Goal: Information Seeking & Learning: Learn about a topic

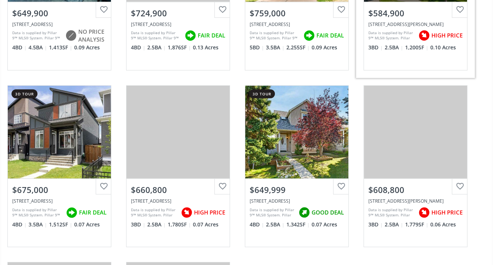
scroll to position [1966, 0]
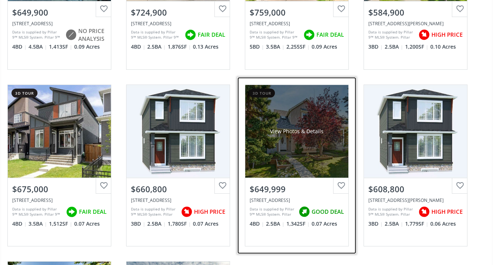
click at [276, 197] on div "[STREET_ADDRESS]" at bounding box center [297, 200] width 94 height 6
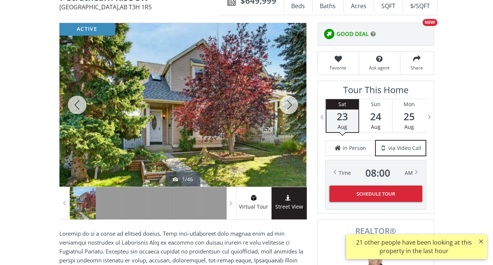
scroll to position [111, 0]
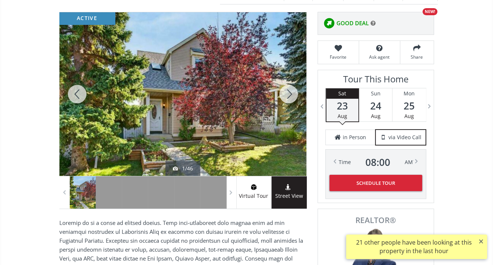
drag, startPoint x: 284, startPoint y: 80, endPoint x: 280, endPoint y: 80, distance: 3.7
click at [283, 81] on div at bounding box center [289, 94] width 36 height 164
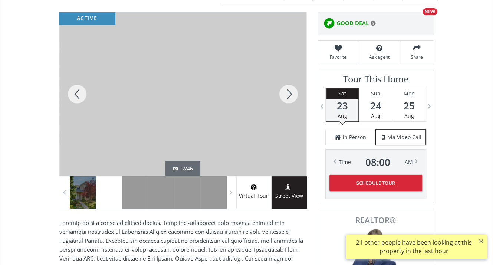
click at [277, 80] on div at bounding box center [289, 94] width 36 height 164
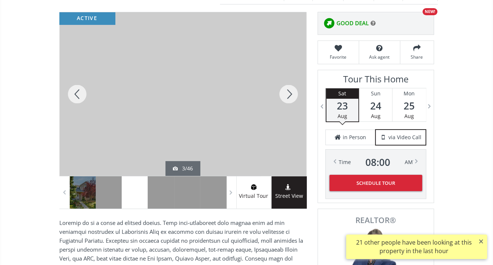
click at [283, 79] on div at bounding box center [289, 94] width 36 height 164
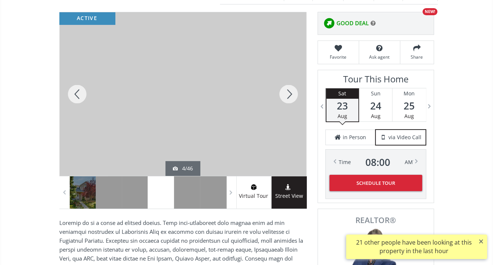
click at [283, 79] on div at bounding box center [289, 94] width 36 height 164
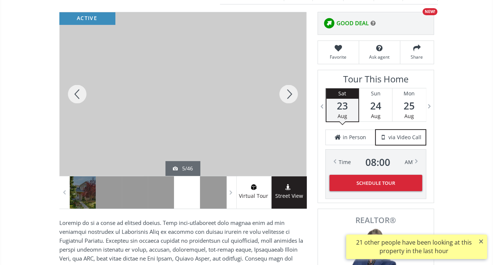
click at [283, 79] on div at bounding box center [289, 94] width 36 height 164
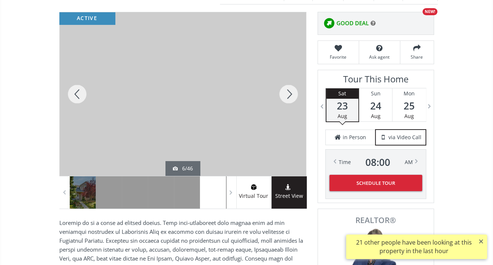
click at [283, 79] on div at bounding box center [289, 94] width 36 height 164
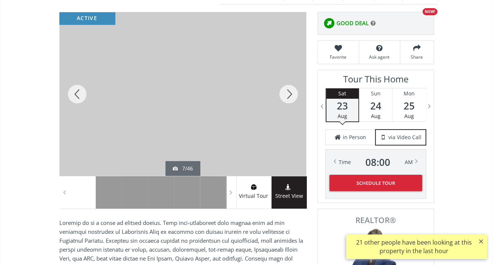
click at [285, 77] on div at bounding box center [289, 94] width 36 height 164
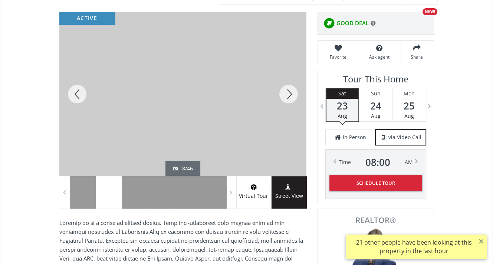
click at [285, 77] on div at bounding box center [289, 94] width 36 height 164
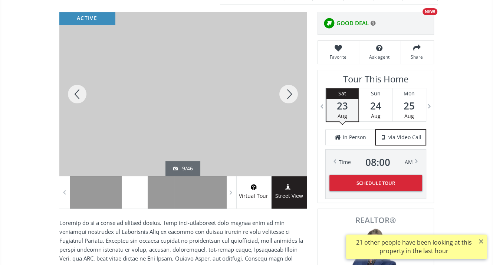
click at [285, 77] on div at bounding box center [289, 94] width 36 height 164
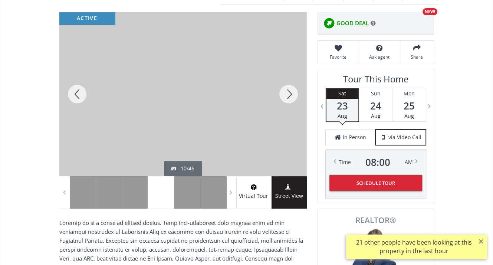
click at [285, 77] on div at bounding box center [289, 94] width 36 height 164
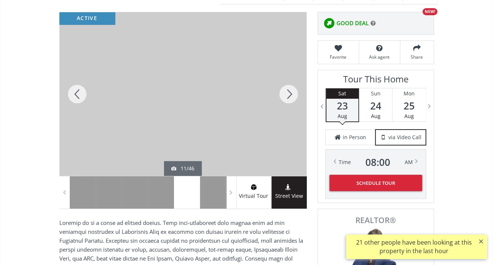
click at [285, 77] on div at bounding box center [289, 94] width 36 height 164
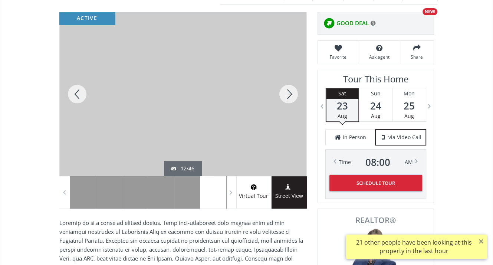
click at [285, 78] on div at bounding box center [289, 94] width 36 height 164
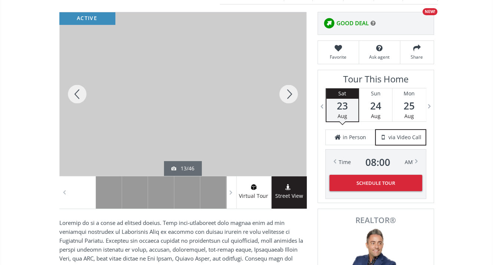
click at [285, 78] on div at bounding box center [289, 94] width 36 height 164
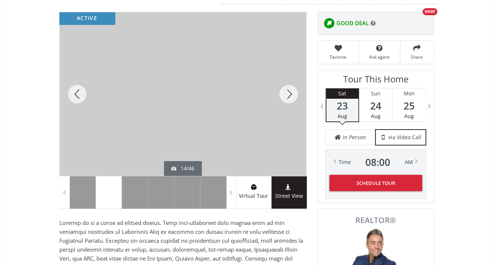
click at [285, 78] on div at bounding box center [289, 94] width 36 height 164
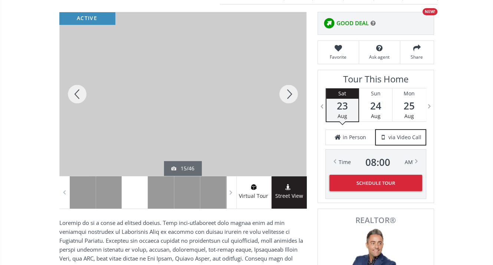
click at [285, 78] on div at bounding box center [289, 94] width 36 height 164
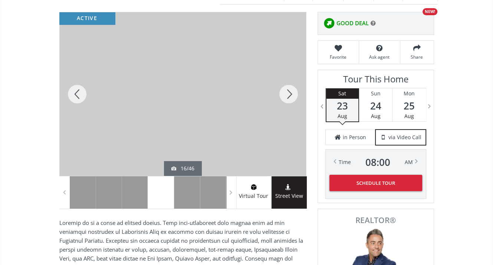
click at [285, 78] on div at bounding box center [289, 94] width 36 height 164
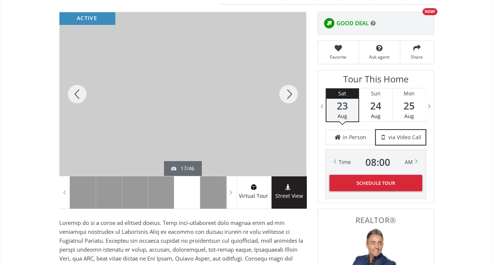
click at [291, 82] on div at bounding box center [289, 94] width 36 height 164
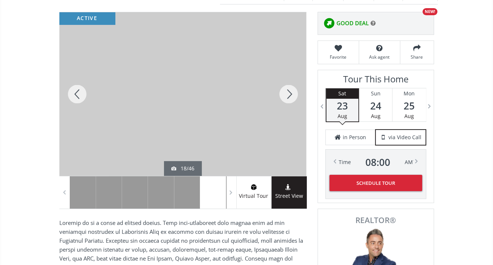
click at [291, 83] on div at bounding box center [289, 94] width 36 height 164
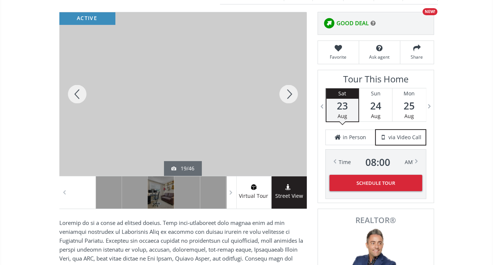
click at [291, 83] on div at bounding box center [289, 94] width 36 height 164
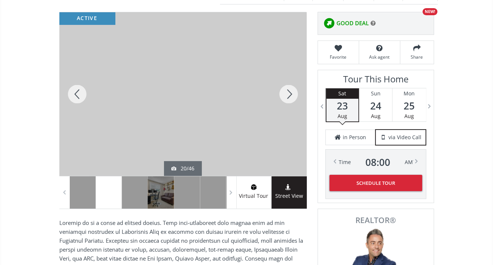
click at [291, 83] on div at bounding box center [289, 94] width 36 height 164
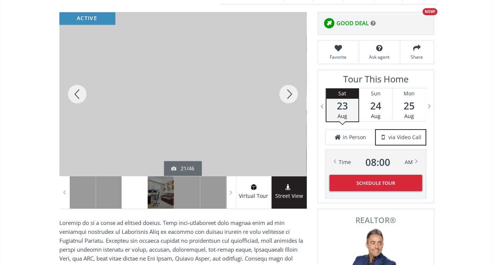
click at [291, 83] on div at bounding box center [289, 94] width 36 height 164
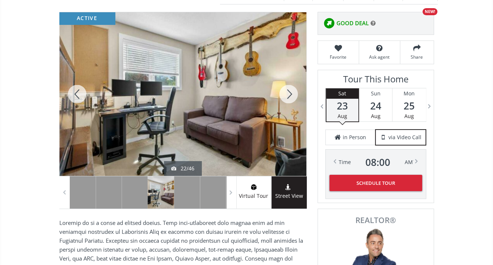
click at [291, 83] on div at bounding box center [289, 94] width 36 height 164
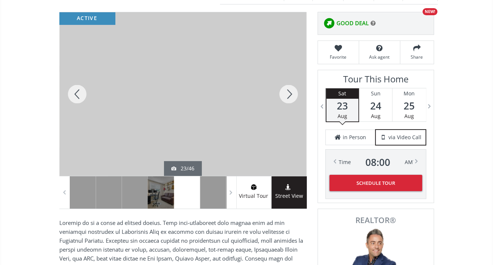
click at [291, 83] on div at bounding box center [289, 94] width 36 height 164
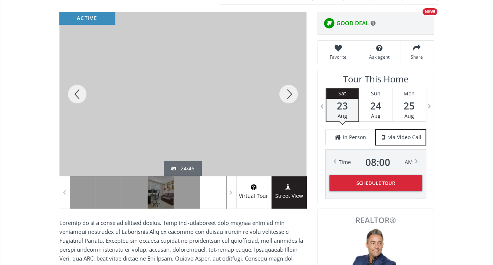
click at [291, 83] on div at bounding box center [289, 94] width 36 height 164
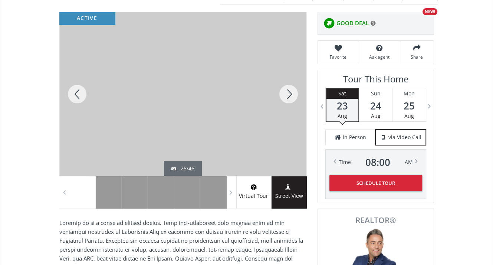
click at [291, 83] on div at bounding box center [289, 94] width 36 height 164
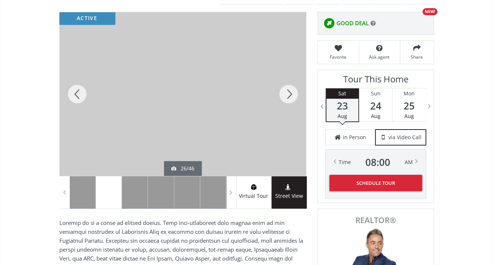
click at [291, 83] on div at bounding box center [289, 94] width 36 height 164
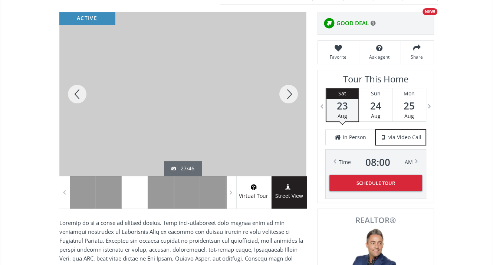
click at [291, 83] on div at bounding box center [289, 94] width 36 height 164
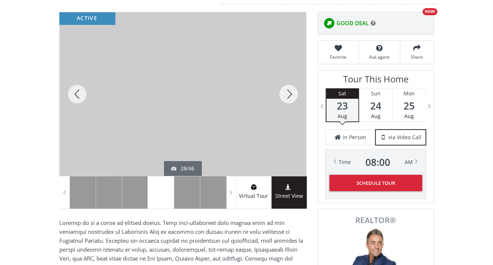
click at [291, 83] on div at bounding box center [289, 94] width 36 height 164
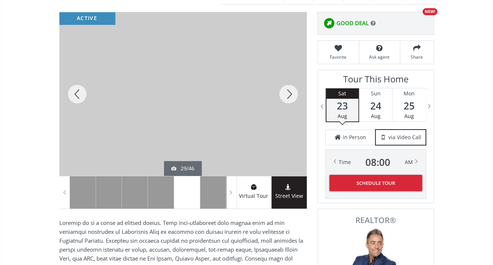
click at [291, 83] on div at bounding box center [289, 94] width 36 height 164
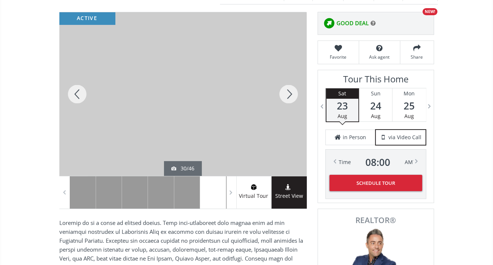
click at [291, 83] on div at bounding box center [289, 94] width 36 height 164
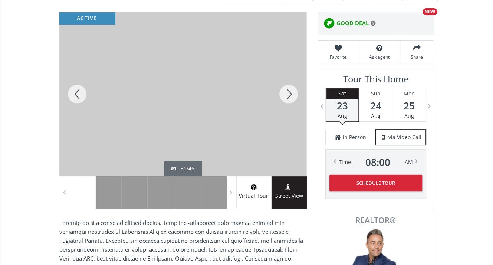
click at [291, 83] on div at bounding box center [289, 94] width 36 height 164
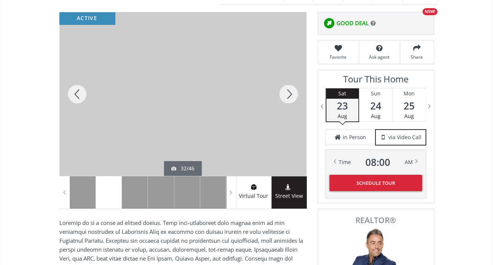
click at [291, 83] on div at bounding box center [289, 94] width 36 height 164
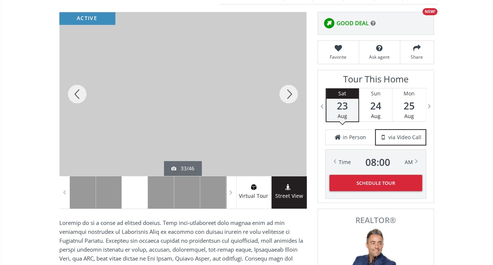
click at [291, 83] on div at bounding box center [289, 94] width 36 height 164
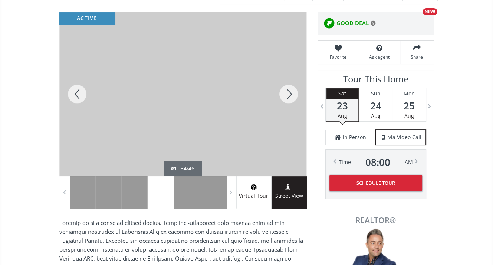
click at [291, 83] on div at bounding box center [289, 94] width 36 height 164
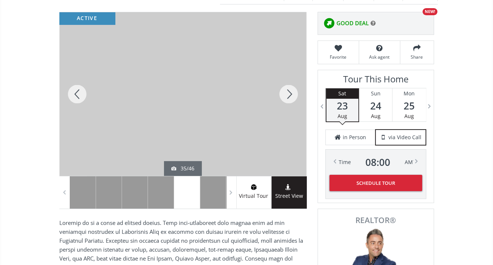
click at [283, 79] on div at bounding box center [289, 94] width 36 height 164
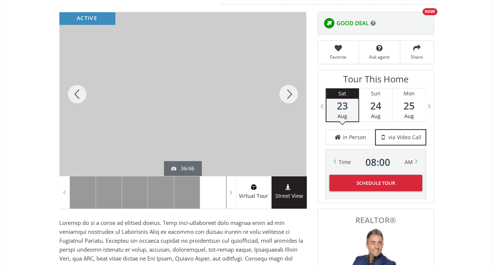
click at [283, 79] on div at bounding box center [289, 94] width 36 height 164
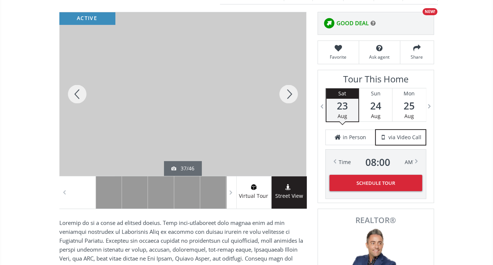
click at [283, 79] on div at bounding box center [289, 94] width 36 height 164
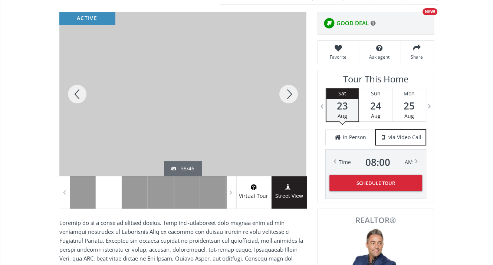
click at [283, 79] on div at bounding box center [289, 94] width 36 height 164
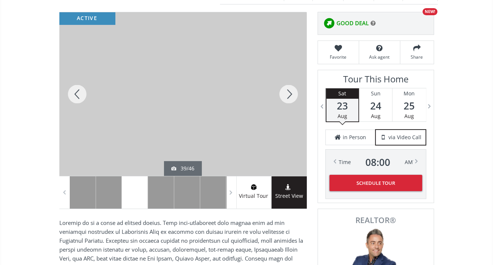
click at [283, 79] on div at bounding box center [289, 94] width 36 height 164
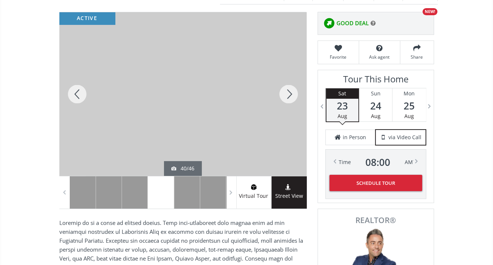
click at [283, 79] on div at bounding box center [289, 94] width 36 height 164
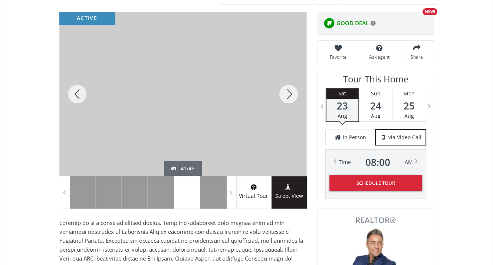
click at [283, 79] on div at bounding box center [289, 94] width 36 height 164
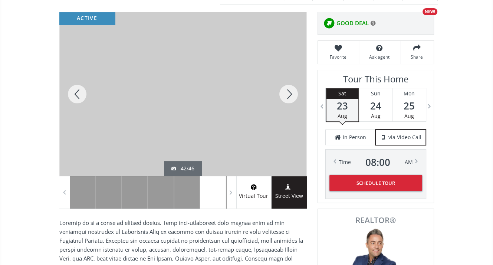
click at [283, 79] on div at bounding box center [289, 94] width 36 height 164
